Goal: Information Seeking & Learning: Learn about a topic

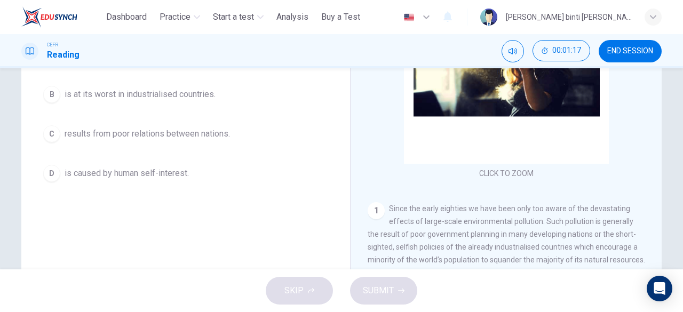
scroll to position [106, 0]
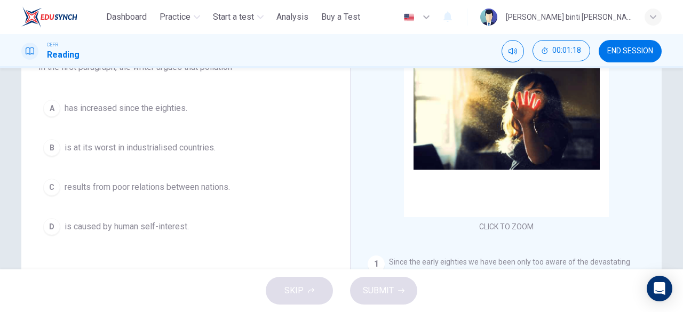
click at [202, 149] on span "is at its worst in industrialised countries." at bounding box center [140, 147] width 151 height 13
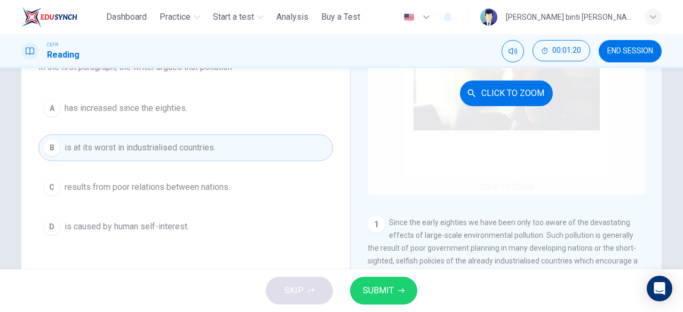
scroll to position [107, 0]
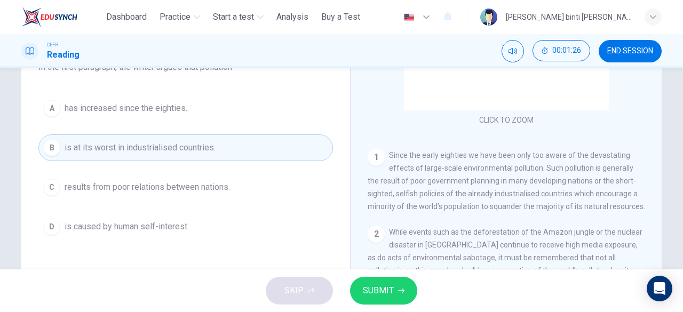
click at [391, 286] on span "SUBMIT" at bounding box center [378, 290] width 31 height 15
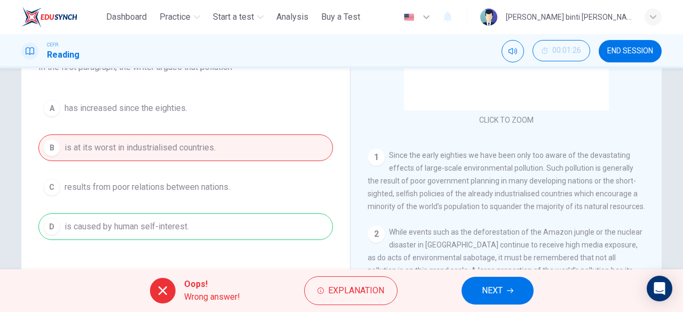
click at [485, 295] on span "NEXT" at bounding box center [492, 290] width 21 height 15
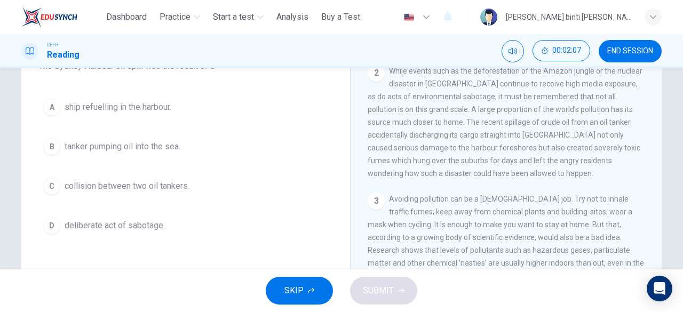
click at [159, 233] on button "D deliberate act of sabotage." at bounding box center [185, 225] width 294 height 27
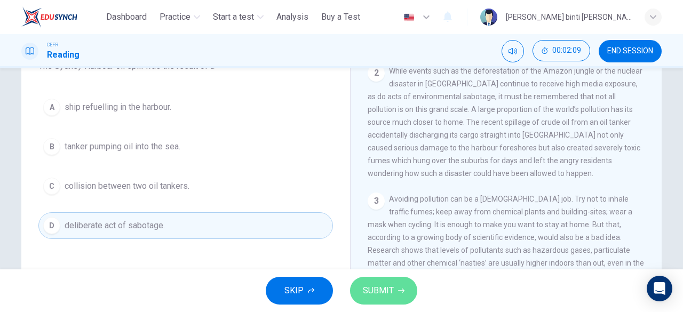
click at [379, 291] on span "SUBMIT" at bounding box center [378, 290] width 31 height 15
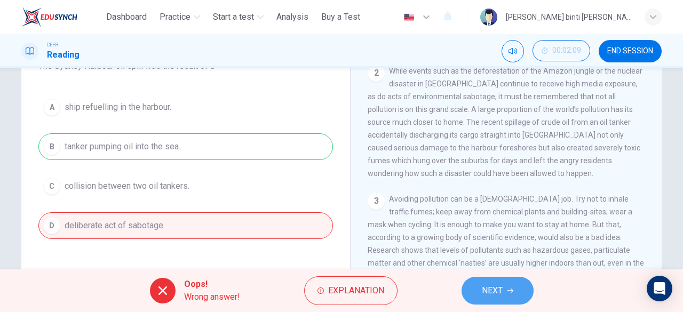
click at [491, 285] on span "NEXT" at bounding box center [492, 290] width 21 height 15
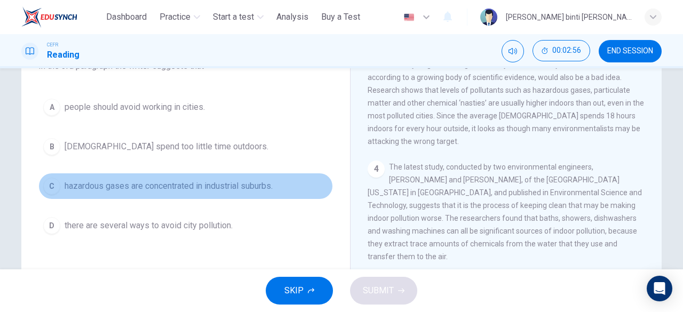
click at [268, 187] on span "hazardous gases are concentrated in industrial suburbs." at bounding box center [169, 186] width 208 height 13
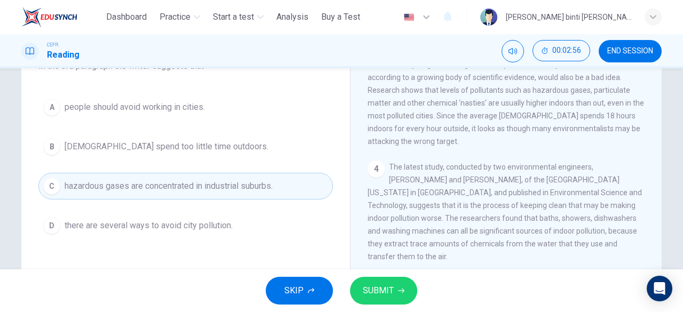
click at [367, 286] on span "SUBMIT" at bounding box center [378, 290] width 31 height 15
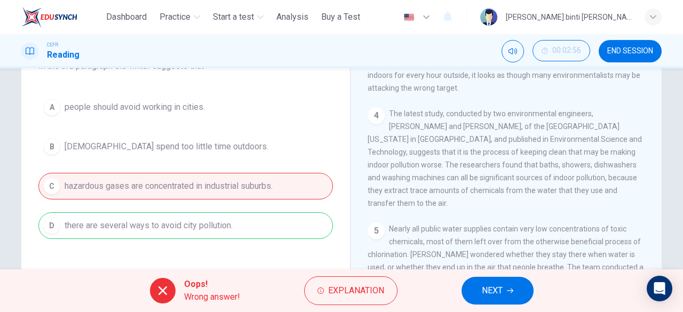
click at [526, 291] on button "NEXT" at bounding box center [497, 291] width 72 height 28
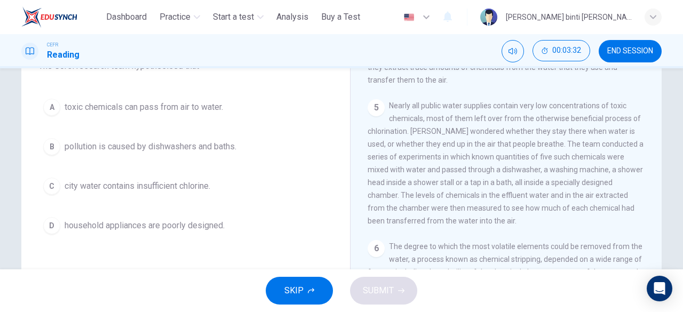
scroll to position [587, 0]
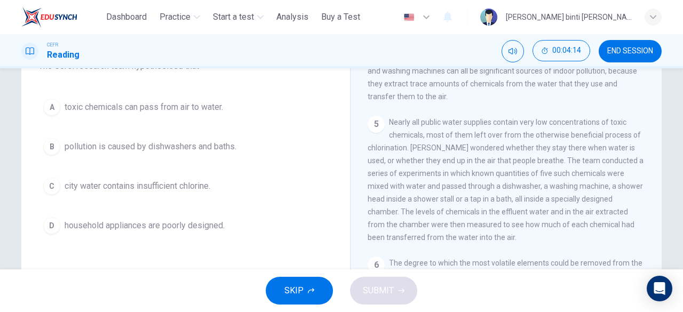
click at [198, 114] on button "A toxic chemicals can pass from air to water." at bounding box center [185, 107] width 294 height 27
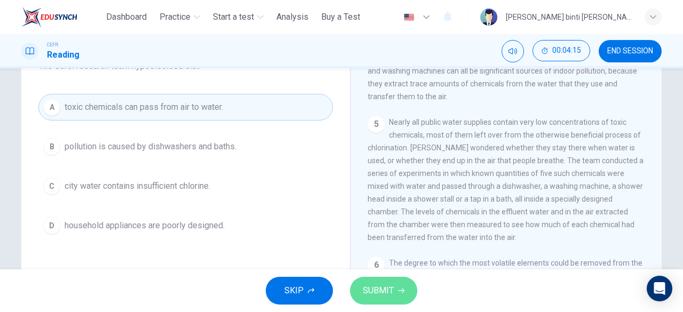
click at [366, 292] on span "SUBMIT" at bounding box center [378, 290] width 31 height 15
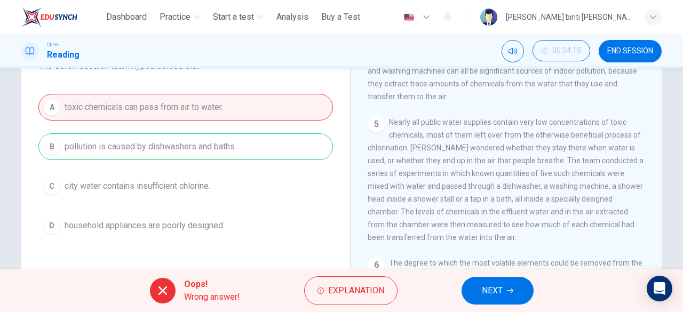
click at [500, 288] on span "NEXT" at bounding box center [492, 290] width 21 height 15
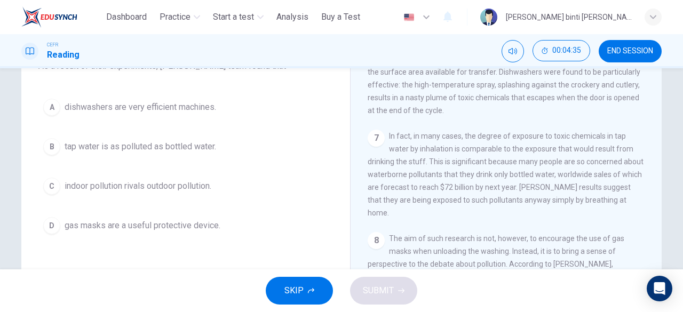
scroll to position [800, 0]
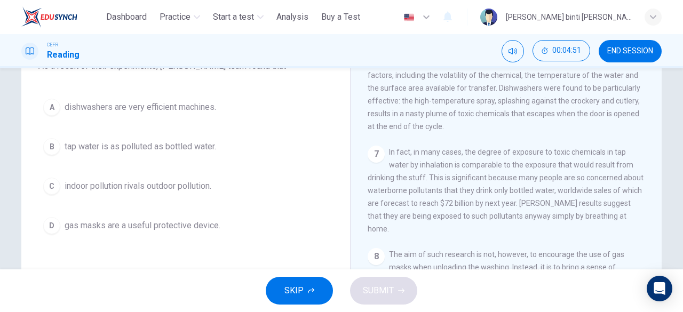
click at [208, 188] on span "indoor pollution rivals outdoor pollution." at bounding box center [138, 186] width 147 height 13
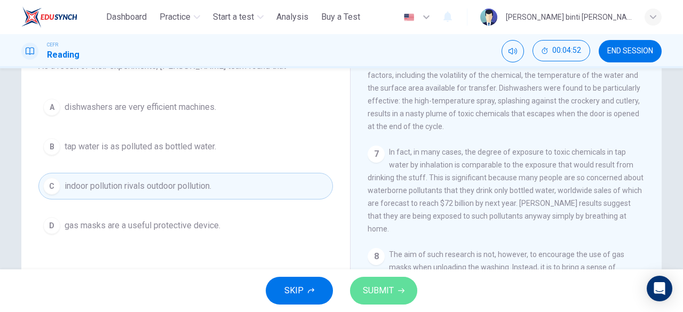
click at [381, 301] on button "SUBMIT" at bounding box center [383, 291] width 67 height 28
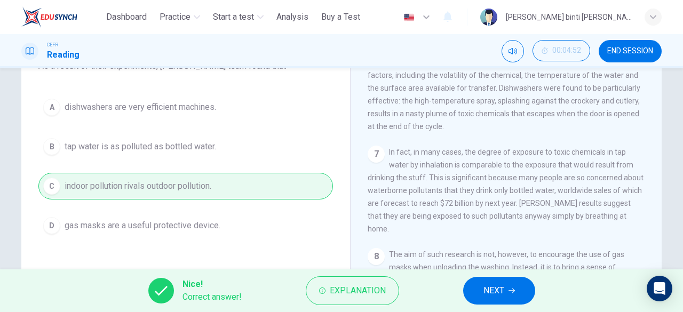
click at [493, 294] on span "NEXT" at bounding box center [493, 290] width 21 height 15
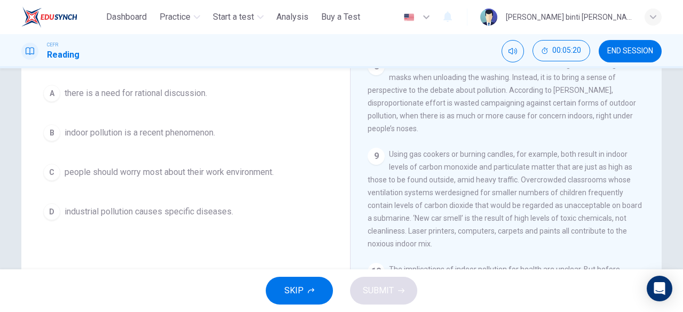
scroll to position [106, 0]
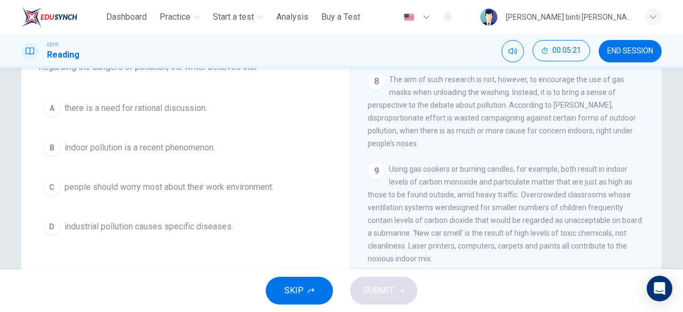
click at [219, 226] on span "industrial pollution causes specific diseases." at bounding box center [149, 226] width 169 height 13
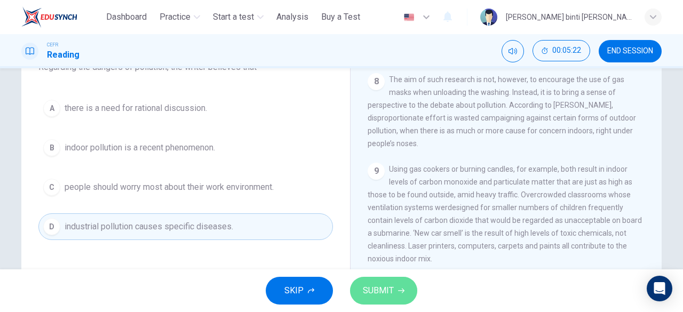
click at [373, 286] on span "SUBMIT" at bounding box center [378, 290] width 31 height 15
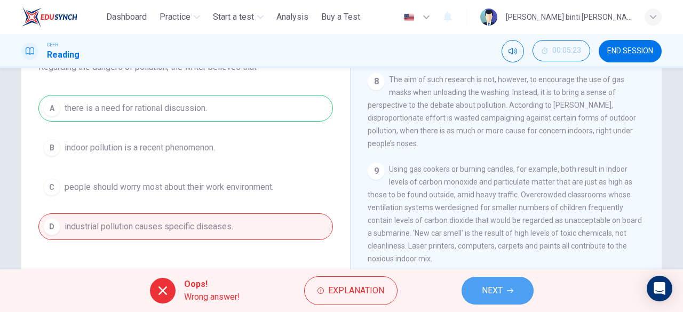
click at [479, 291] on button "NEXT" at bounding box center [497, 291] width 72 height 28
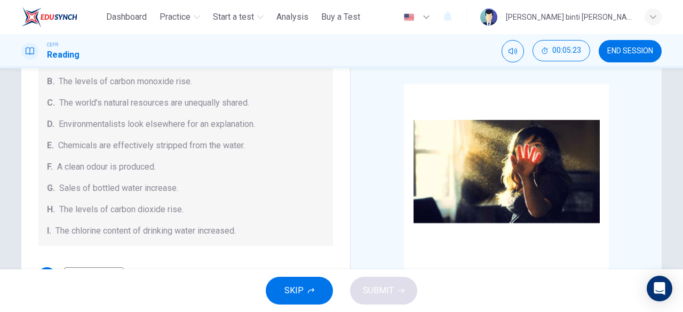
scroll to position [213, 0]
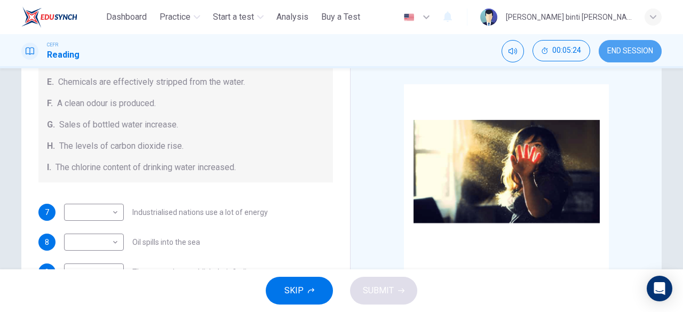
click at [619, 58] on button "END SESSION" at bounding box center [629, 51] width 63 height 22
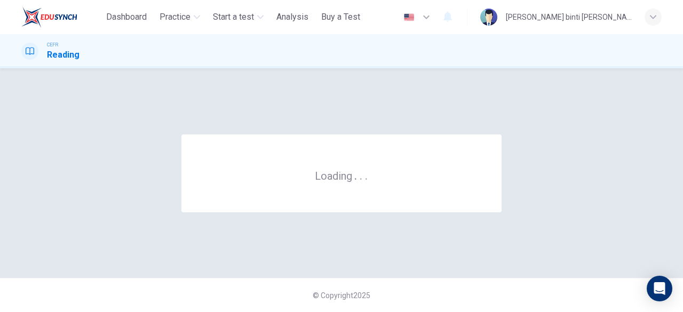
scroll to position [0, 0]
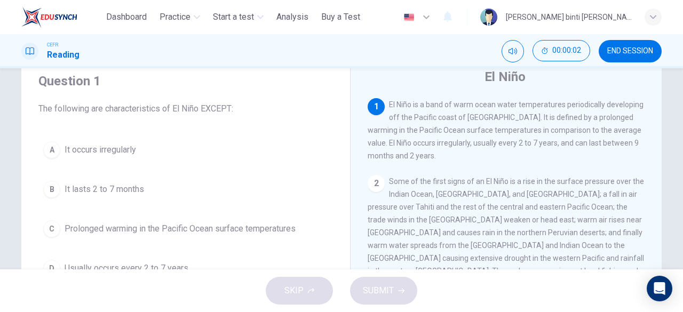
scroll to position [53, 0]
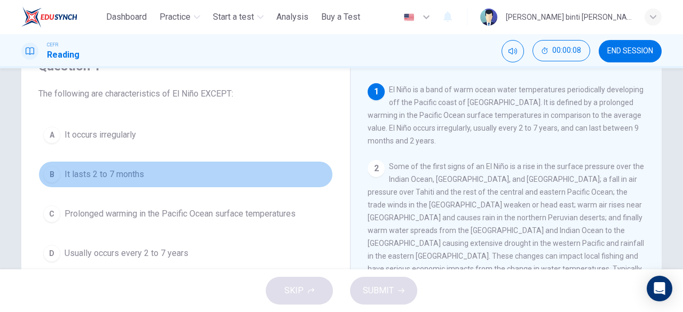
click at [141, 171] on span "It lasts 2 to 7 months" at bounding box center [104, 174] width 79 height 13
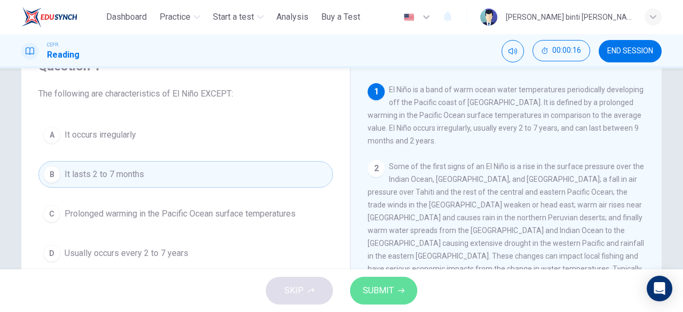
click at [388, 290] on span "SUBMIT" at bounding box center [378, 290] width 31 height 15
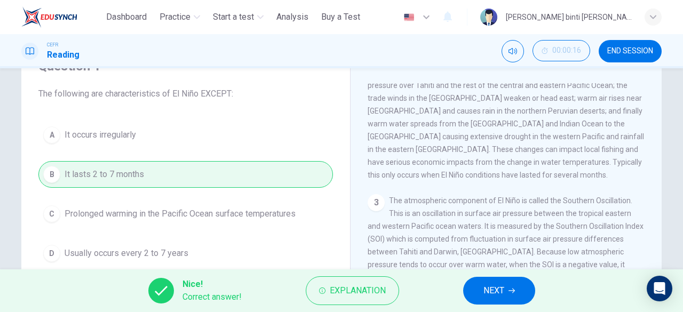
scroll to position [160, 0]
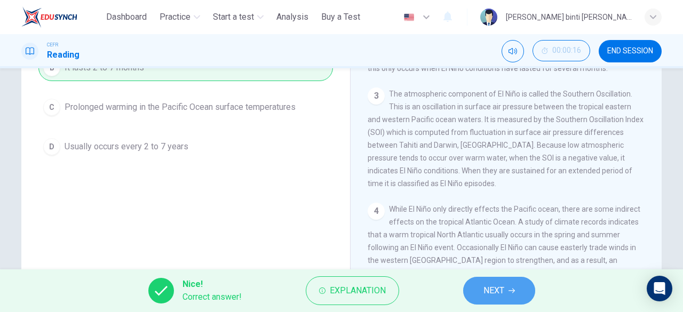
click at [488, 295] on span "NEXT" at bounding box center [493, 290] width 21 height 15
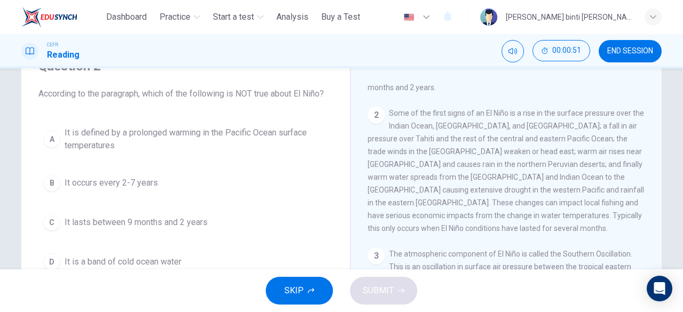
scroll to position [0, 0]
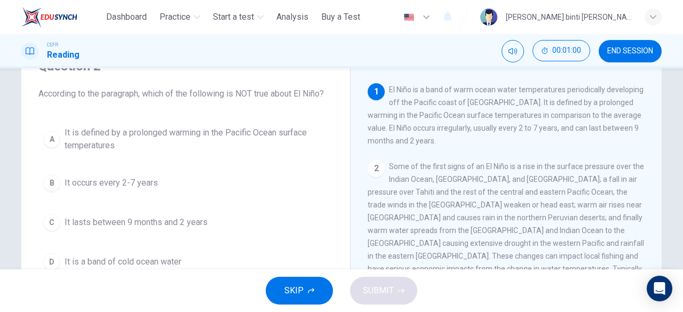
click at [176, 255] on span "It is a band of cold ocean water" at bounding box center [123, 261] width 117 height 13
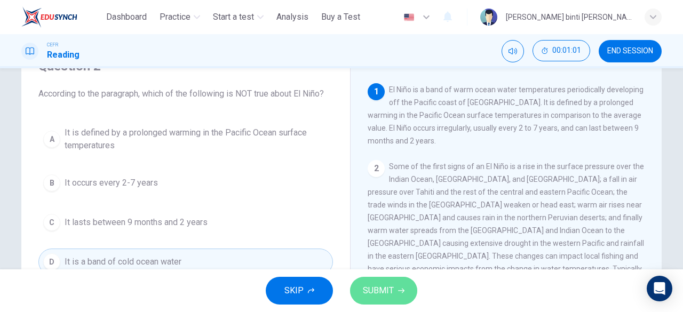
click at [355, 282] on button "SUBMIT" at bounding box center [383, 291] width 67 height 28
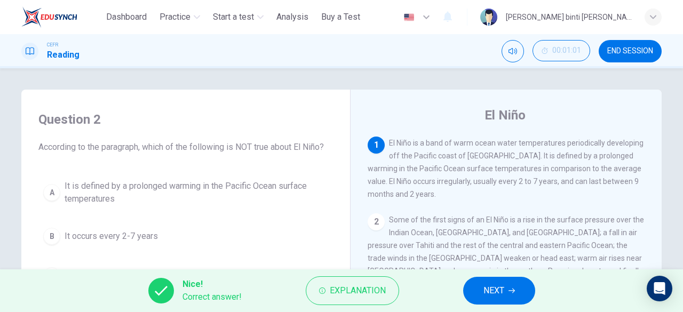
scroll to position [107, 0]
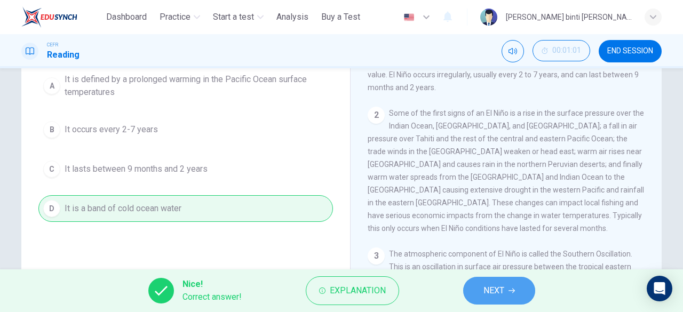
click at [470, 281] on button "NEXT" at bounding box center [499, 291] width 72 height 28
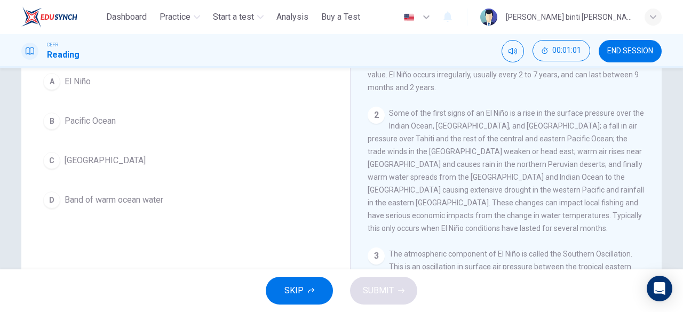
scroll to position [53, 0]
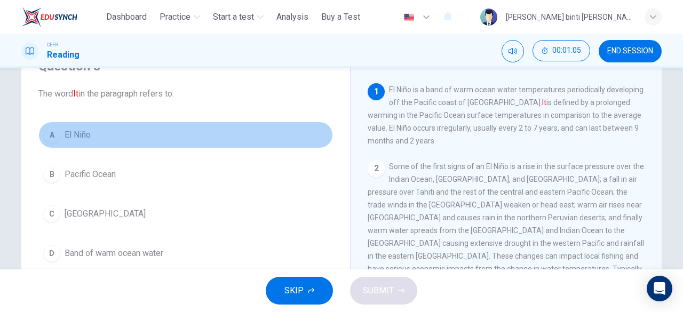
click at [124, 133] on button "A El Niño" at bounding box center [185, 135] width 294 height 27
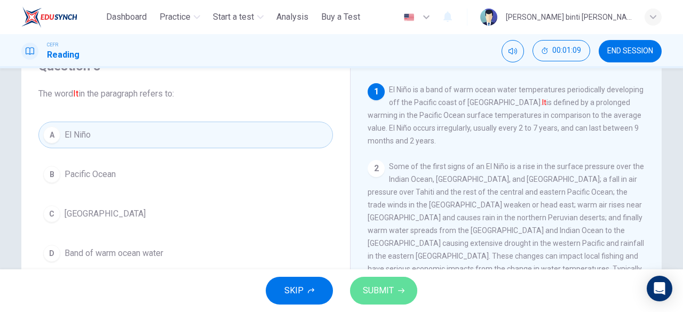
click at [408, 286] on button "SUBMIT" at bounding box center [383, 291] width 67 height 28
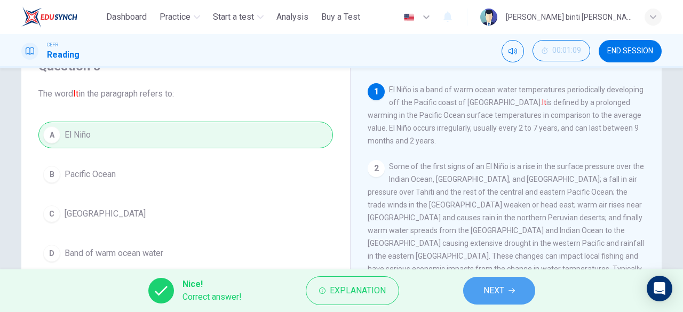
click at [504, 299] on button "NEXT" at bounding box center [499, 291] width 72 height 28
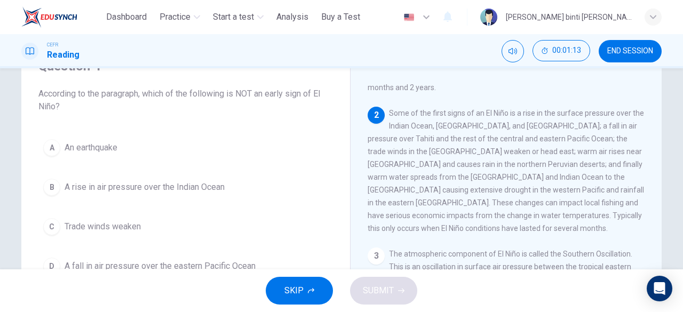
scroll to position [107, 0]
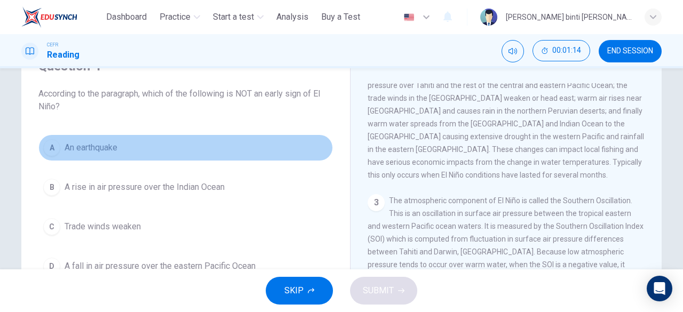
click at [50, 151] on div "A" at bounding box center [51, 147] width 17 height 17
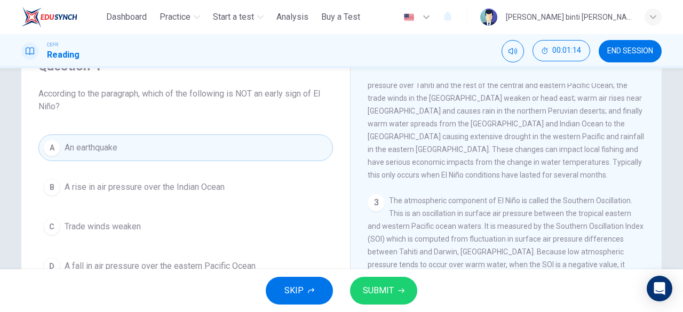
click at [390, 287] on span "SUBMIT" at bounding box center [378, 290] width 31 height 15
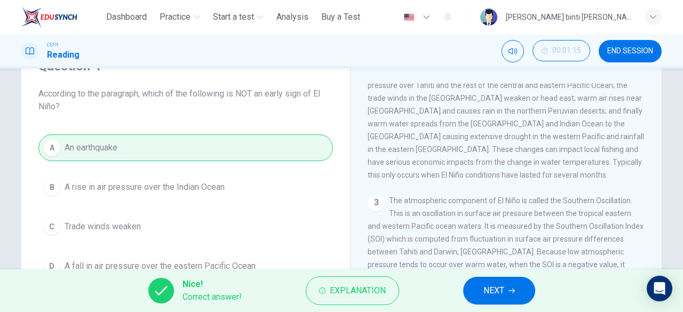
click at [493, 293] on span "NEXT" at bounding box center [493, 290] width 21 height 15
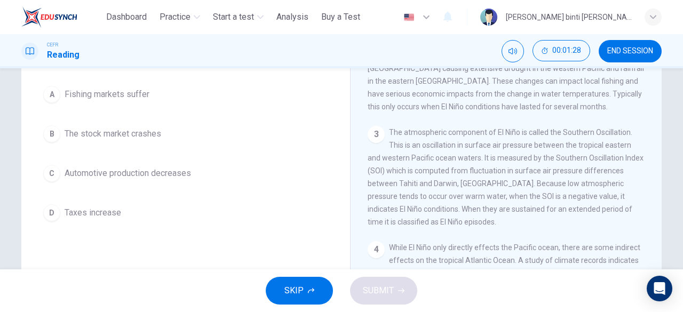
click at [134, 89] on span "Fishing markets suffer" at bounding box center [107, 94] width 85 height 13
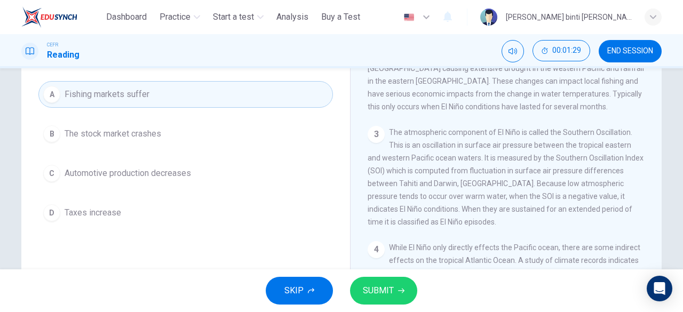
click at [378, 295] on span "SUBMIT" at bounding box center [378, 290] width 31 height 15
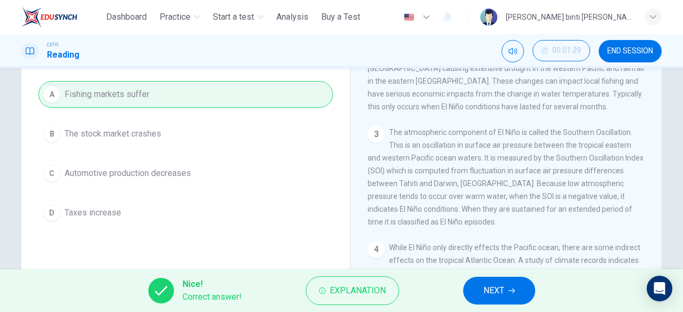
scroll to position [53, 0]
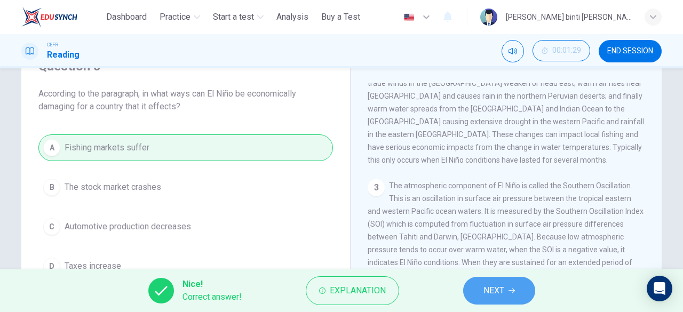
click at [471, 294] on button "NEXT" at bounding box center [499, 291] width 72 height 28
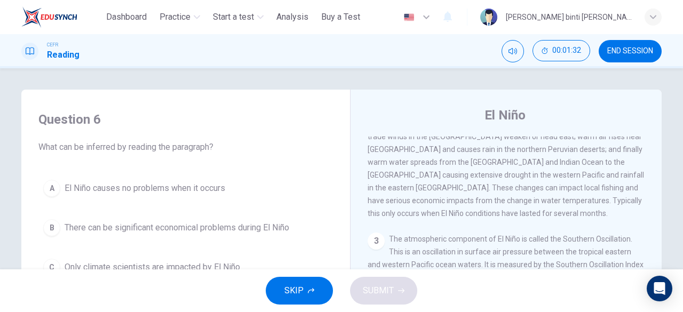
scroll to position [107, 0]
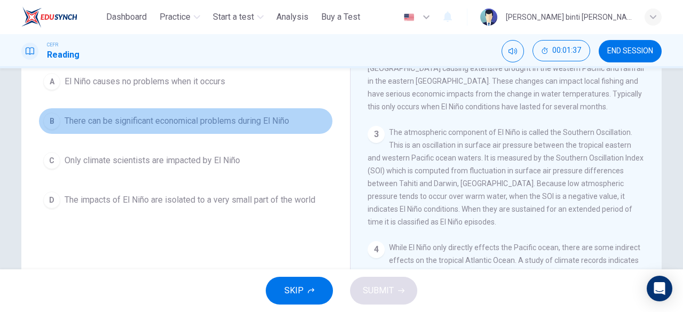
click at [273, 119] on span "There can be significant economical problems during El Niño" at bounding box center [177, 121] width 224 height 13
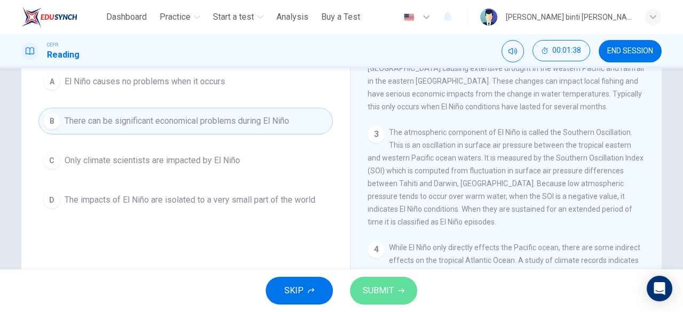
click at [380, 285] on span "SUBMIT" at bounding box center [378, 290] width 31 height 15
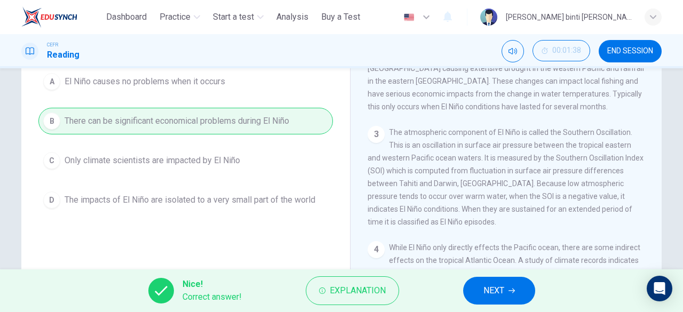
click at [460, 292] on div "Nice! Correct answer! Explanation NEXT" at bounding box center [341, 290] width 683 height 43
click at [474, 292] on button "NEXT" at bounding box center [499, 291] width 72 height 28
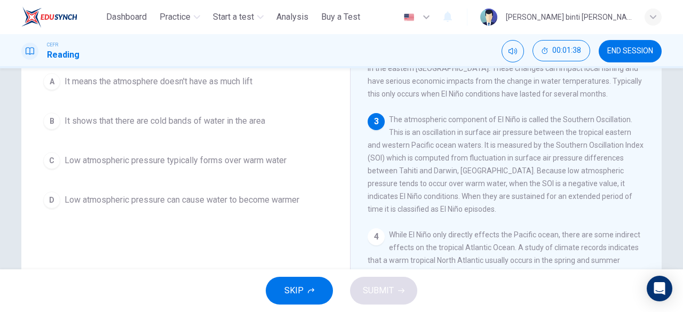
scroll to position [66, 0]
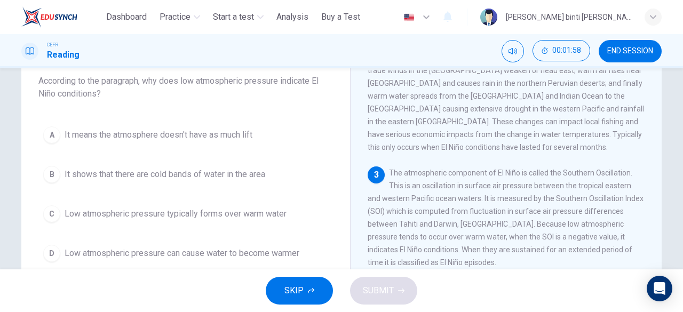
click at [268, 226] on button "C Low atmospheric pressure typically forms over warm water" at bounding box center [185, 214] width 294 height 27
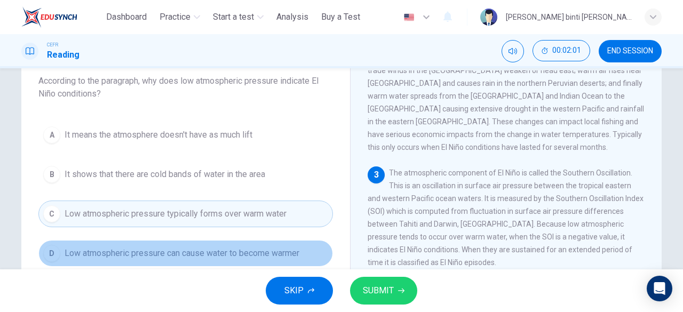
click at [272, 259] on button "D Low atmospheric pressure can cause water to become warmer" at bounding box center [185, 253] width 294 height 27
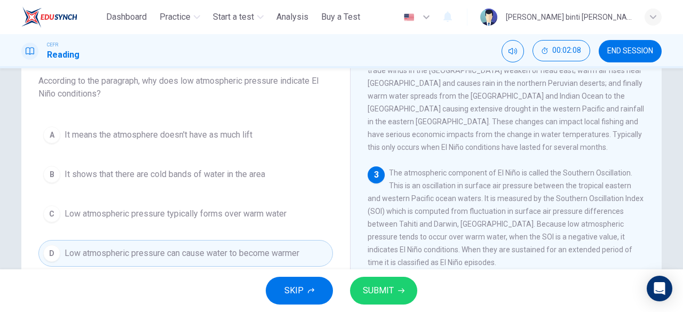
click at [273, 221] on button "C Low atmospheric pressure typically forms over warm water" at bounding box center [185, 214] width 294 height 27
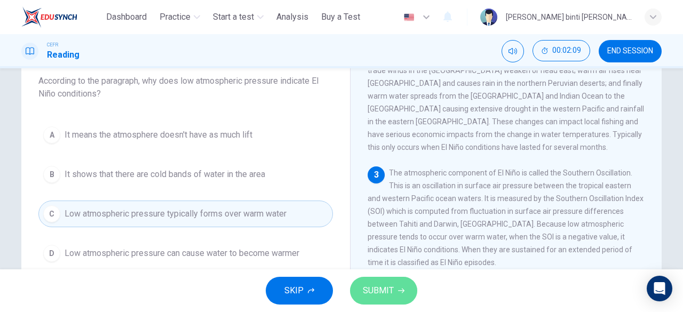
click at [376, 292] on span "SUBMIT" at bounding box center [378, 290] width 31 height 15
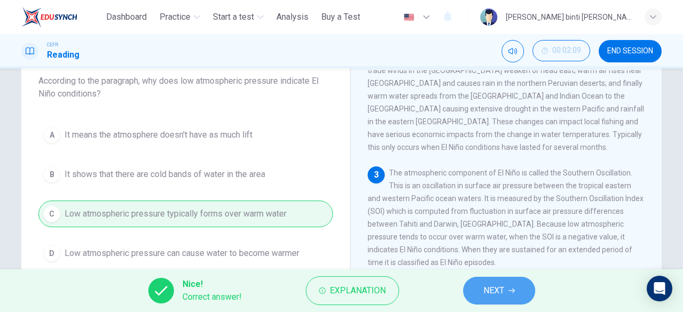
click at [479, 299] on button "NEXT" at bounding box center [499, 291] width 72 height 28
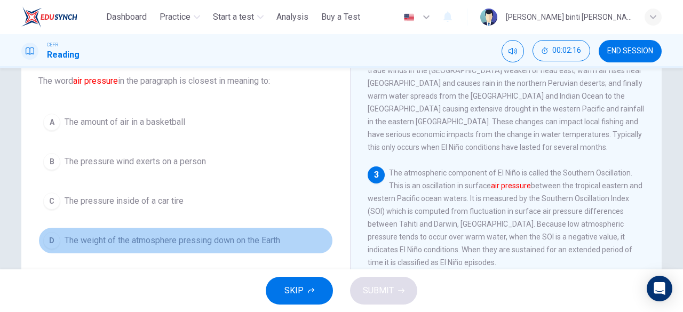
click at [276, 234] on span "The weight of the atmosphere pressing down on the Earth" at bounding box center [172, 240] width 215 height 13
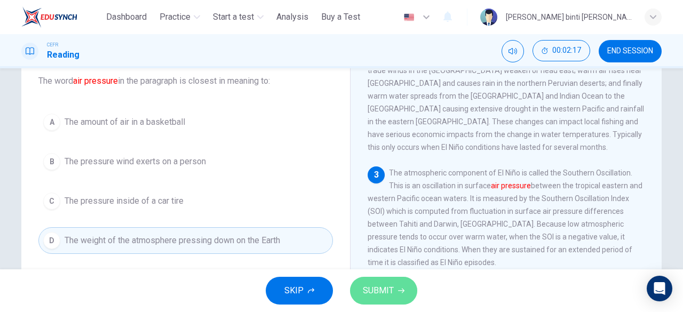
click at [360, 290] on button "SUBMIT" at bounding box center [383, 291] width 67 height 28
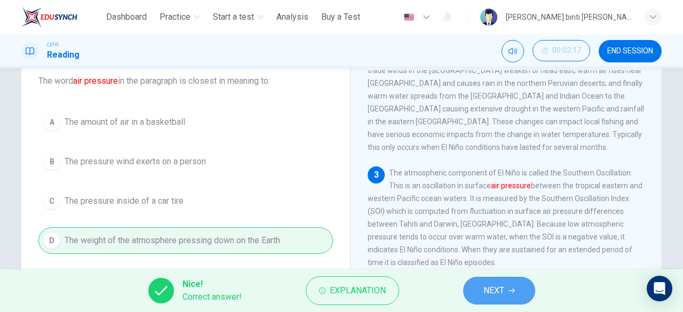
click at [471, 295] on button "NEXT" at bounding box center [499, 291] width 72 height 28
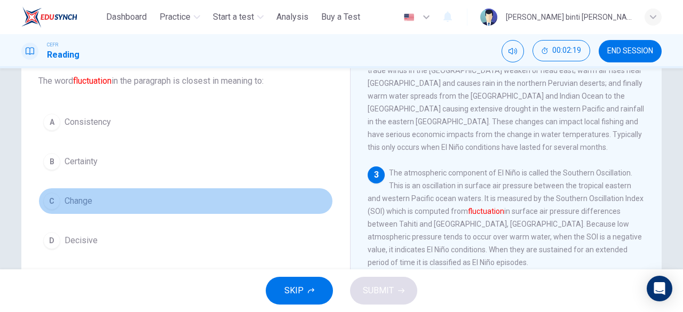
click at [82, 193] on button "C Change" at bounding box center [185, 201] width 294 height 27
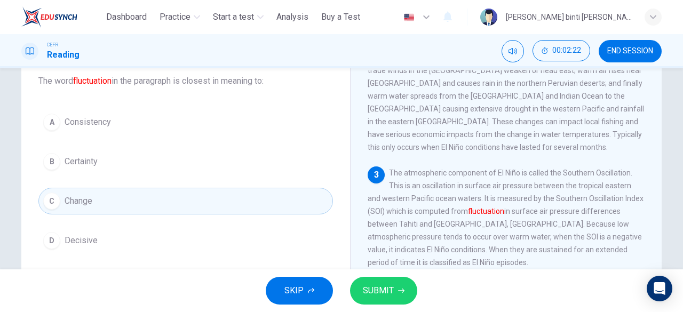
click at [388, 287] on span "SUBMIT" at bounding box center [378, 290] width 31 height 15
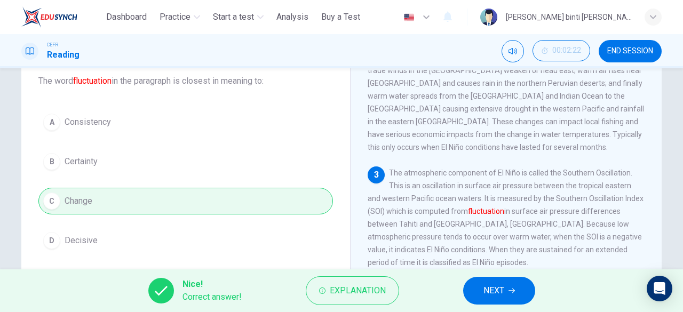
click at [469, 292] on button "NEXT" at bounding box center [499, 291] width 72 height 28
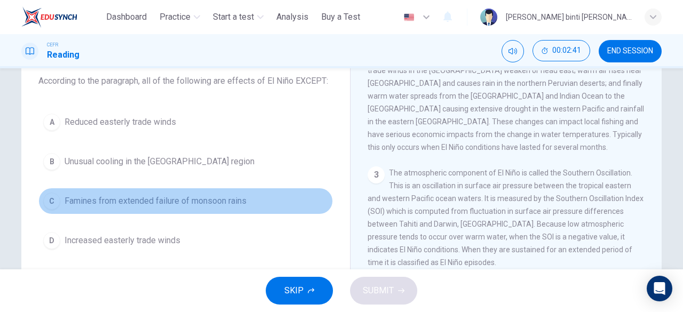
click at [238, 200] on span "Famines from extended failure of monsoon rains" at bounding box center [156, 201] width 182 height 13
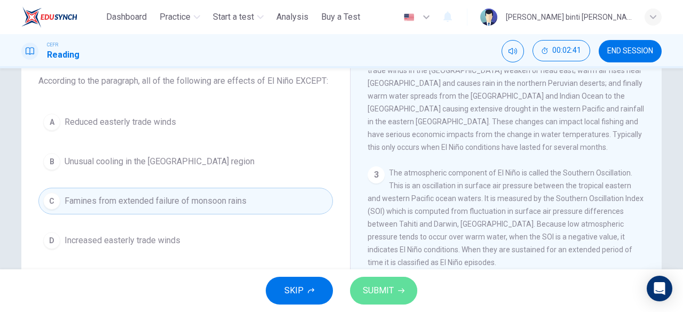
click at [383, 285] on span "SUBMIT" at bounding box center [378, 290] width 31 height 15
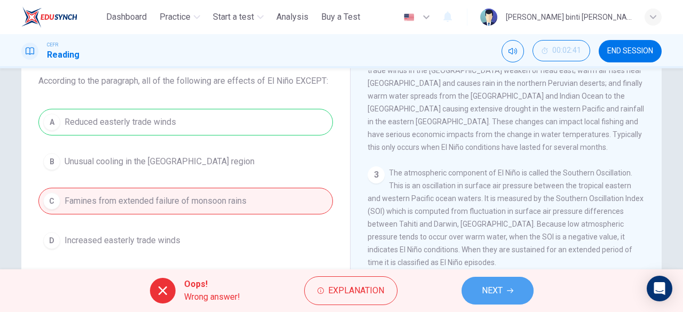
click at [485, 302] on button "NEXT" at bounding box center [497, 291] width 72 height 28
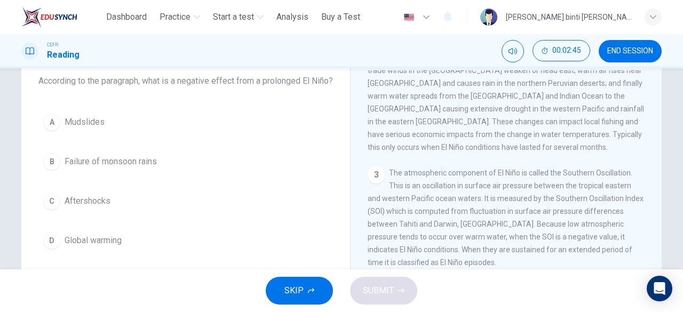
click at [237, 203] on button "C Aftershocks" at bounding box center [185, 201] width 294 height 27
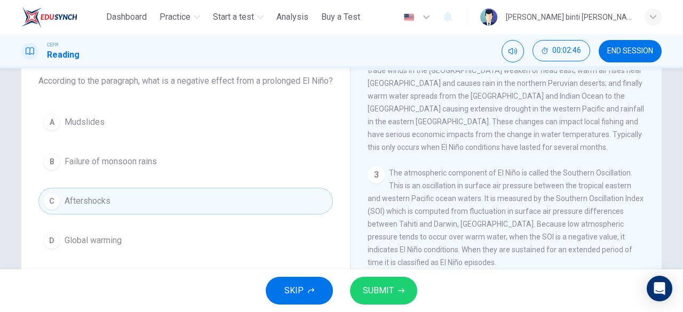
click at [222, 155] on div "A Mudslides B Failure of monsoon rains C Aftershocks D Global warming" at bounding box center [185, 181] width 294 height 145
click at [214, 135] on button "A Mudslides" at bounding box center [185, 122] width 294 height 27
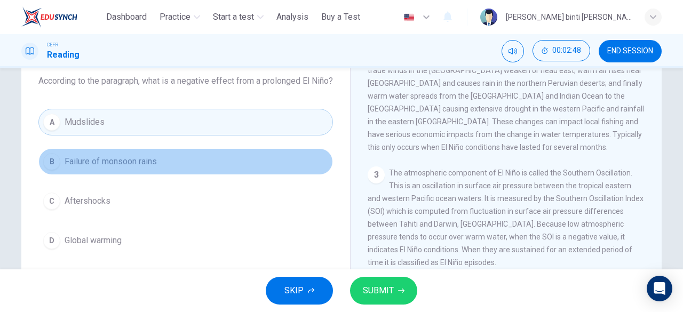
click at [225, 175] on button "B Failure of monsoon rains" at bounding box center [185, 161] width 294 height 27
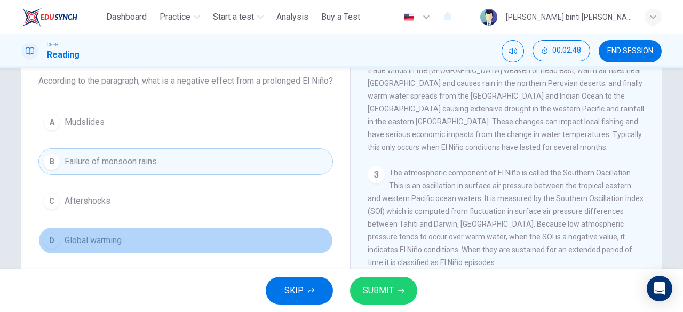
click at [232, 246] on button "D Global warming" at bounding box center [185, 240] width 294 height 27
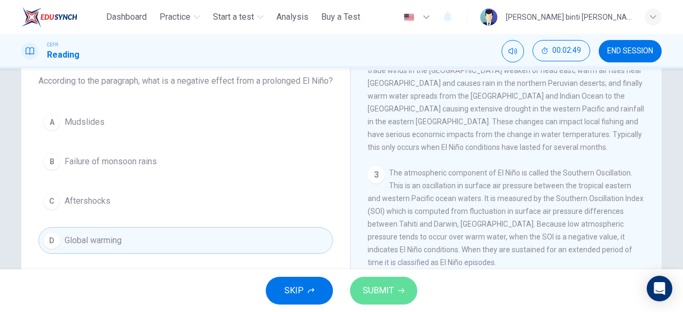
click at [364, 286] on span "SUBMIT" at bounding box center [378, 290] width 31 height 15
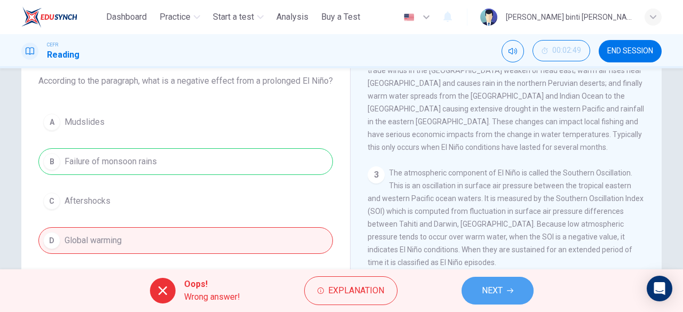
click at [488, 295] on span "NEXT" at bounding box center [492, 290] width 21 height 15
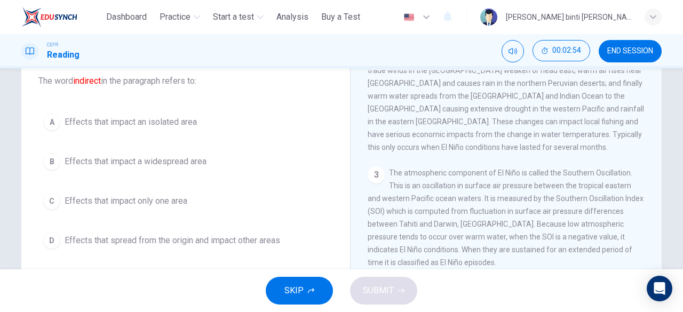
scroll to position [119, 0]
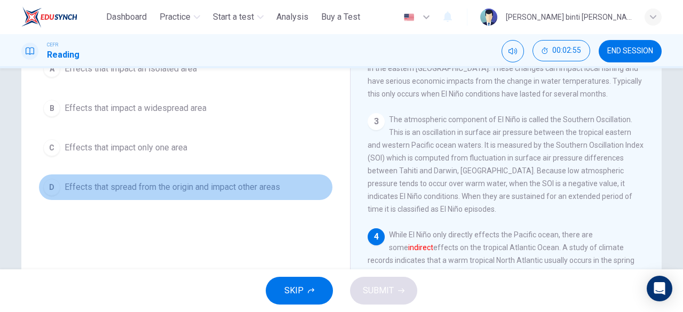
click at [287, 179] on button "D Effects that spread from the origin and impact other areas" at bounding box center [185, 187] width 294 height 27
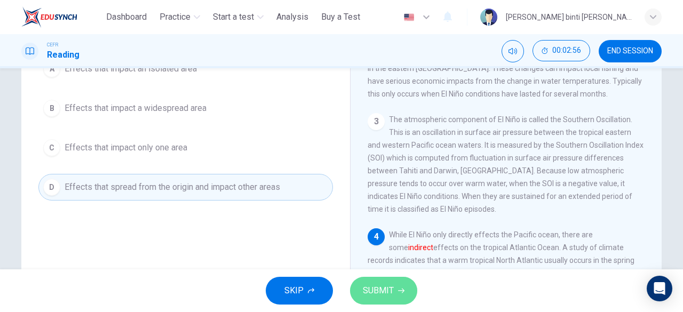
click at [386, 285] on span "SUBMIT" at bounding box center [378, 290] width 31 height 15
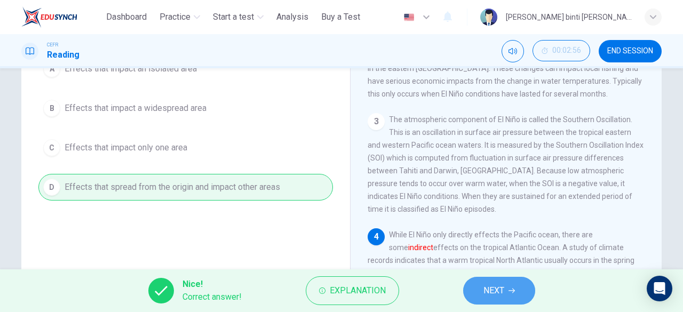
click at [479, 295] on button "NEXT" at bounding box center [499, 291] width 72 height 28
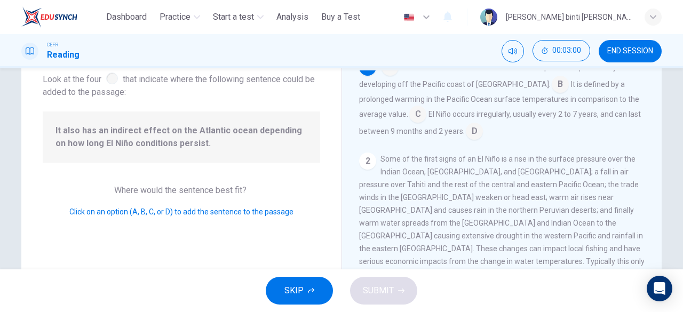
scroll to position [0, 0]
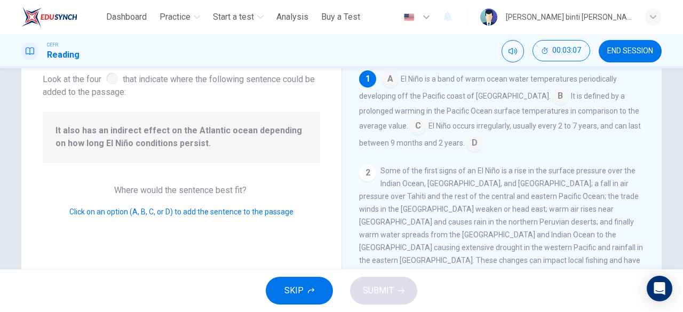
click at [551, 92] on input at bounding box center [559, 97] width 17 height 17
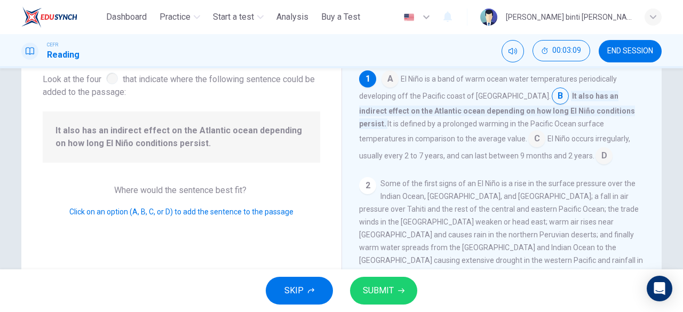
click at [405, 293] on button "SUBMIT" at bounding box center [383, 291] width 67 height 28
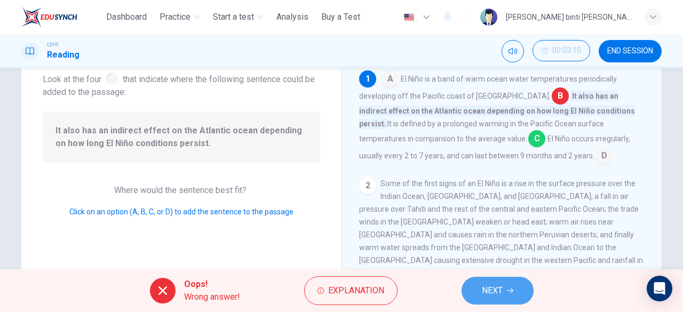
click at [502, 280] on button "NEXT" at bounding box center [497, 291] width 72 height 28
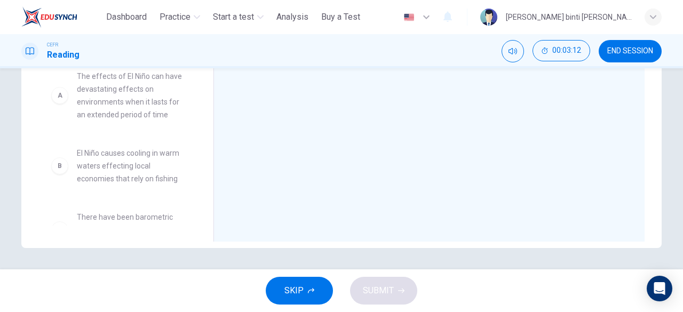
scroll to position [52, 0]
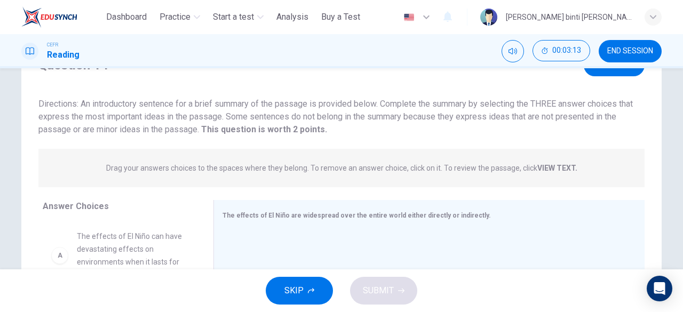
click at [631, 47] on span "END SESSION" at bounding box center [630, 51] width 46 height 9
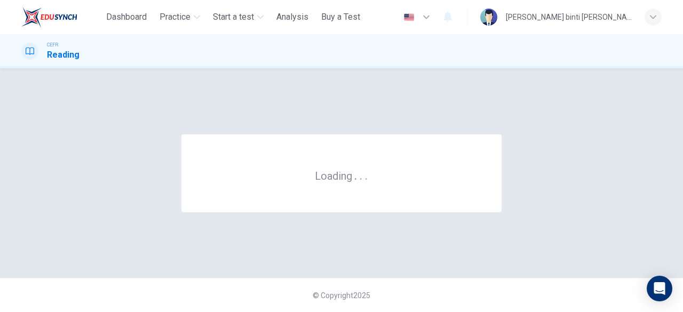
scroll to position [0, 0]
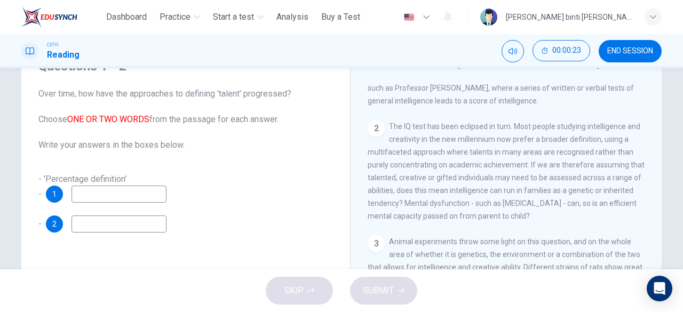
scroll to position [320, 0]
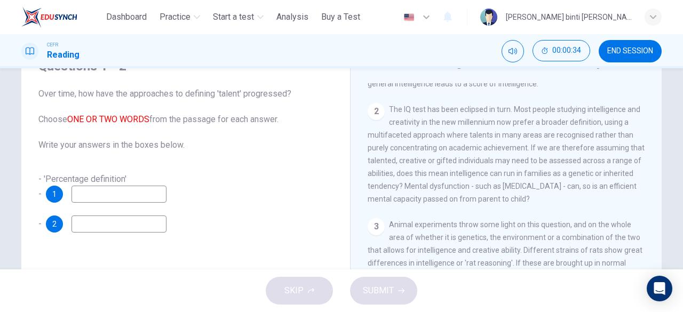
click at [145, 196] on input at bounding box center [118, 194] width 95 height 17
click at [157, 219] on input at bounding box center [118, 223] width 95 height 17
click at [147, 195] on input "**********" at bounding box center [118, 194] width 95 height 17
type input "**********"
click at [154, 229] on input at bounding box center [118, 223] width 95 height 17
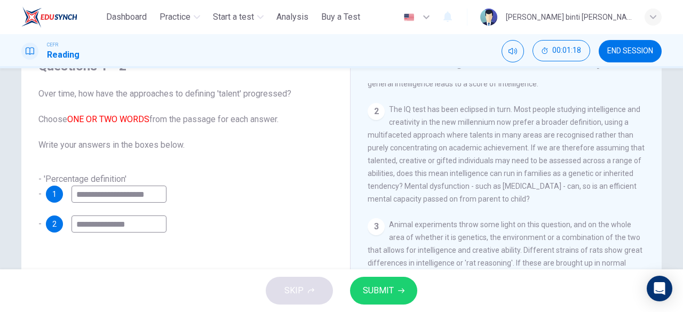
type input "**********"
click at [359, 283] on button "SUBMIT" at bounding box center [383, 291] width 67 height 28
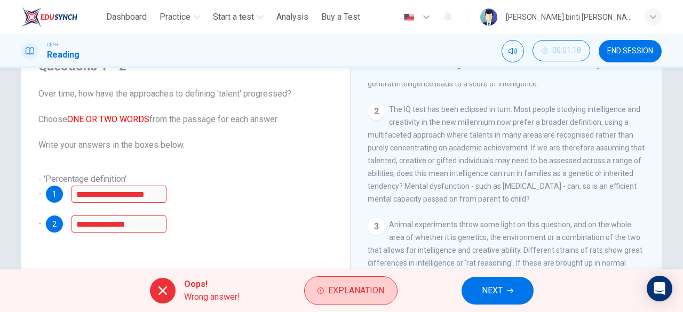
click at [353, 284] on span "Explanation" at bounding box center [356, 290] width 56 height 15
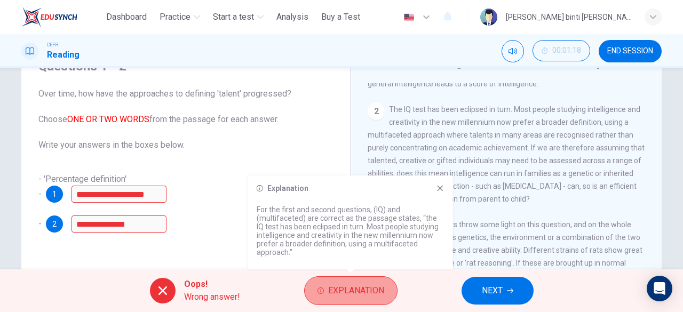
click at [353, 284] on span "Explanation" at bounding box center [356, 290] width 56 height 15
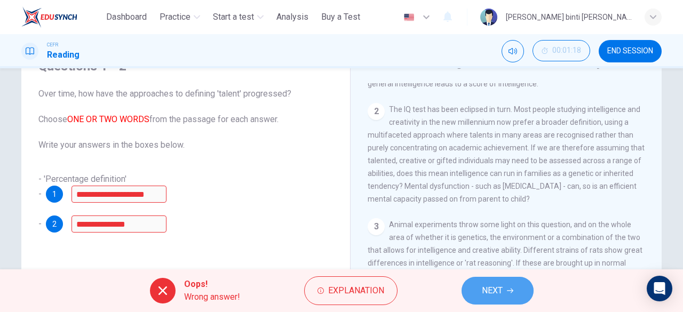
click at [478, 284] on button "NEXT" at bounding box center [497, 291] width 72 height 28
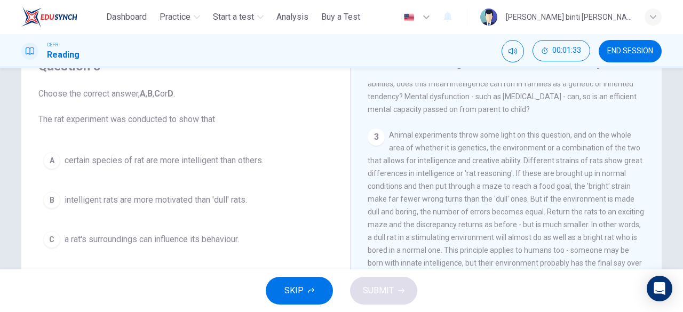
scroll to position [427, 0]
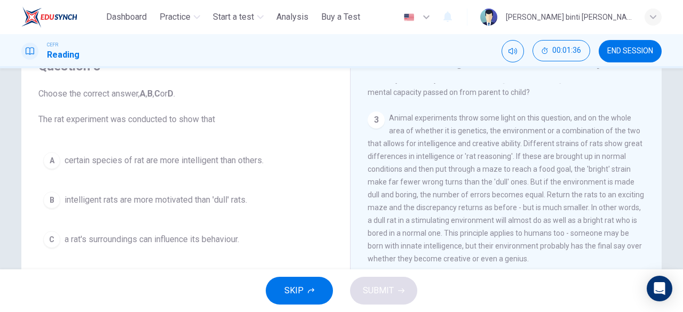
click at [525, 170] on div "3 Animal experiments throw some light on this question, and on the whole area o…" at bounding box center [505, 188] width 277 height 154
drag, startPoint x: 520, startPoint y: 148, endPoint x: 535, endPoint y: 173, distance: 28.4
click at [535, 173] on span "Animal experiments throw some light on this question, and on the whole area of …" at bounding box center [505, 188] width 276 height 149
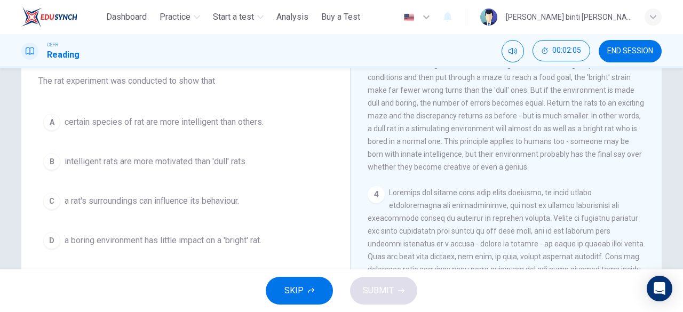
scroll to position [107, 0]
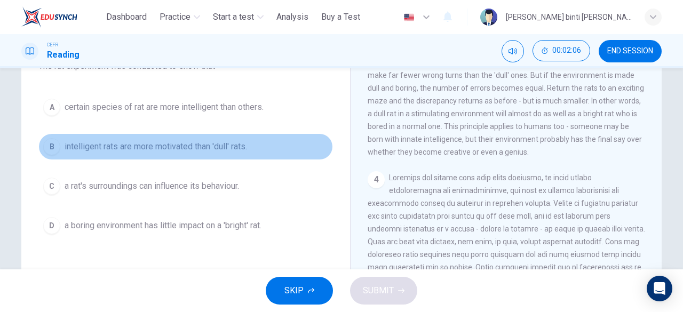
click at [240, 137] on button "B intelligent rats are more motivated than 'dull' rats." at bounding box center [185, 146] width 294 height 27
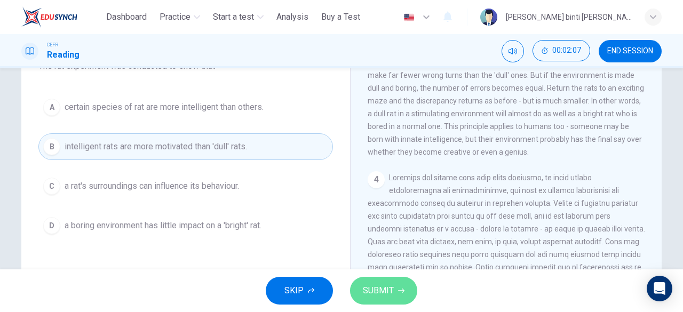
click at [392, 294] on span "SUBMIT" at bounding box center [378, 290] width 31 height 15
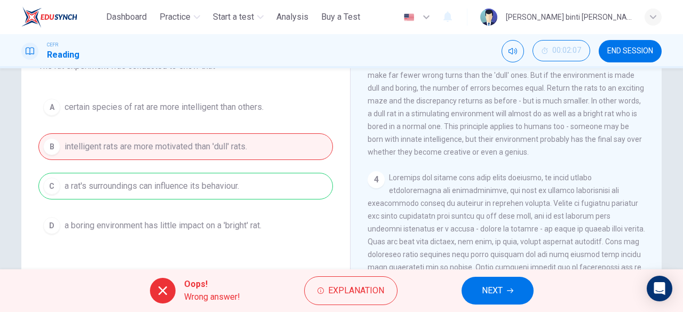
click at [491, 282] on button "NEXT" at bounding box center [497, 291] width 72 height 28
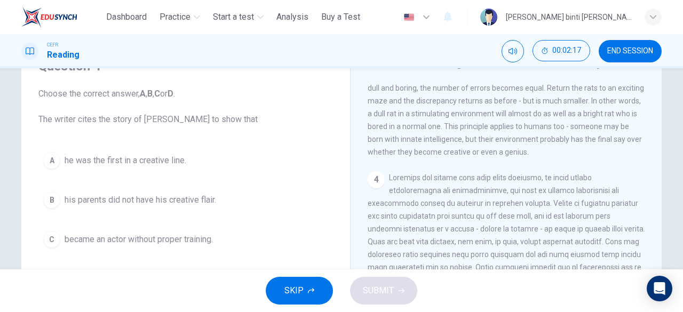
scroll to position [480, 0]
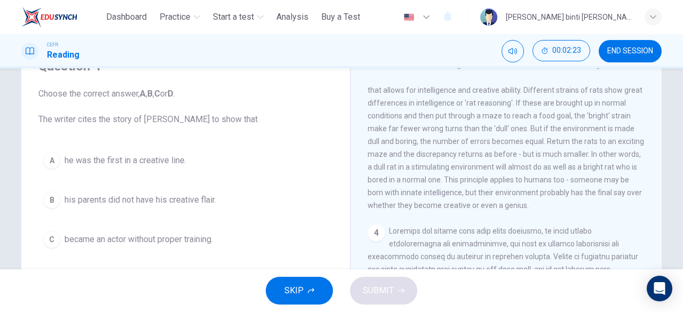
click at [643, 14] on div "[PERSON_NAME] binti [PERSON_NAME]" at bounding box center [570, 17] width 181 height 17
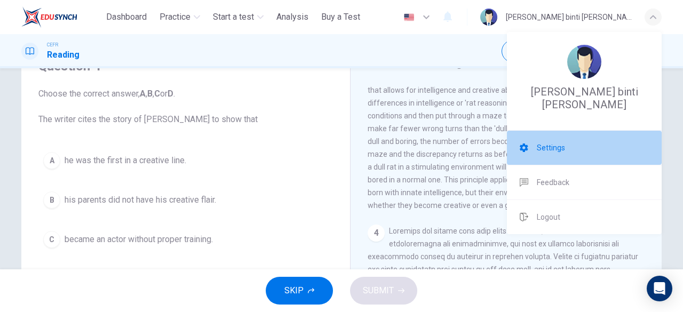
click at [592, 140] on li "Settings" at bounding box center [584, 148] width 155 height 34
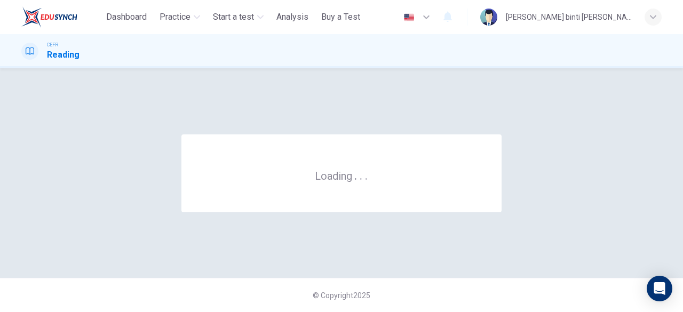
scroll to position [0, 0]
